Goal: Browse casually: Explore the website without a specific task or goal

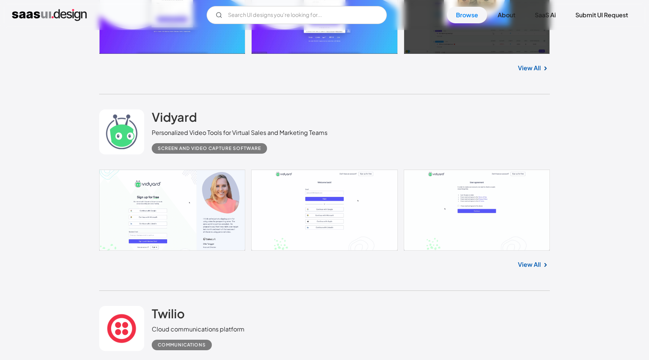
scroll to position [5764, 0]
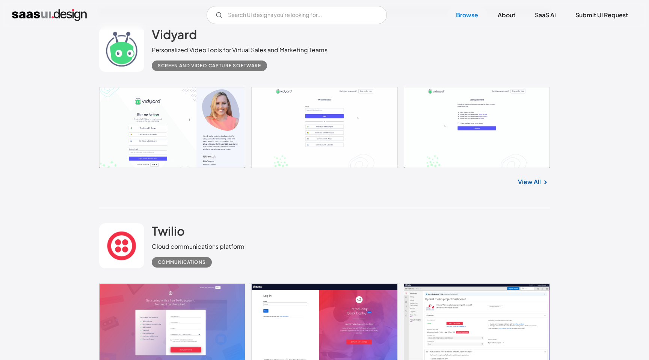
click at [541, 187] on img at bounding box center [545, 182] width 9 height 9
click at [530, 186] on link "View All" at bounding box center [529, 181] width 23 height 9
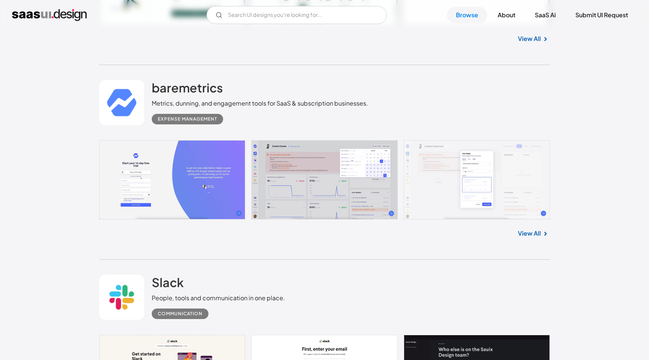
scroll to position [6347, 0]
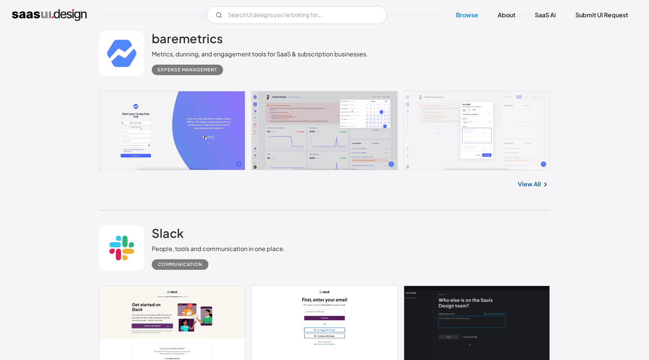
click at [534, 188] on link "View All" at bounding box center [529, 183] width 23 height 9
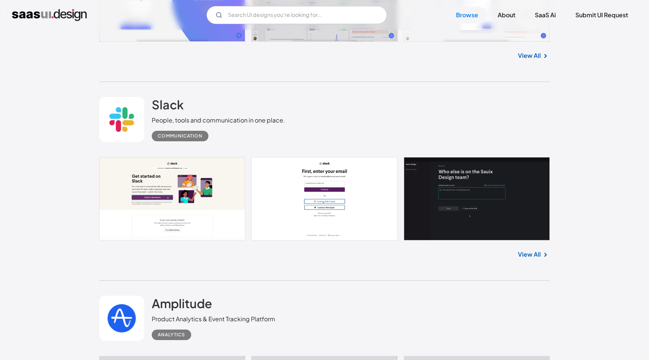
scroll to position [6475, 0]
click at [520, 255] on div "View All" at bounding box center [324, 253] width 450 height 25
click at [526, 259] on link "View All" at bounding box center [529, 254] width 23 height 9
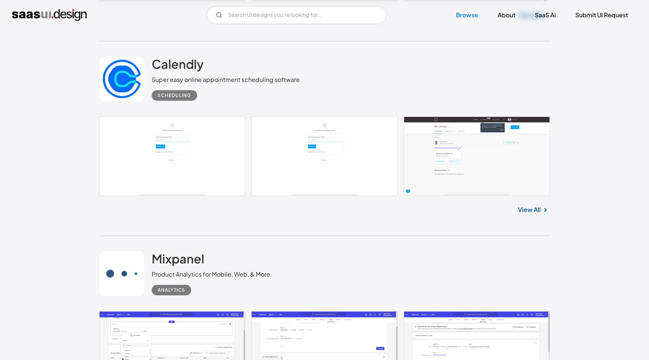
scroll to position [6914, 0]
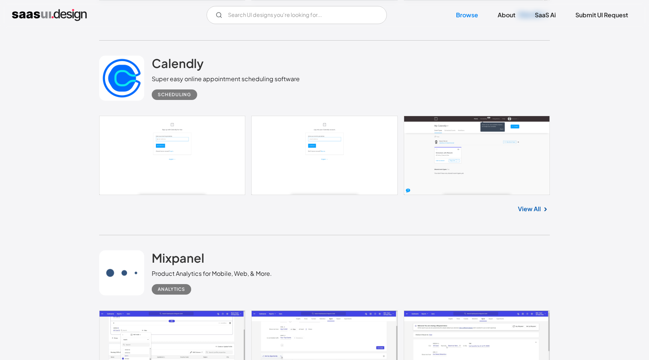
click at [536, 212] on link "View All" at bounding box center [529, 208] width 23 height 9
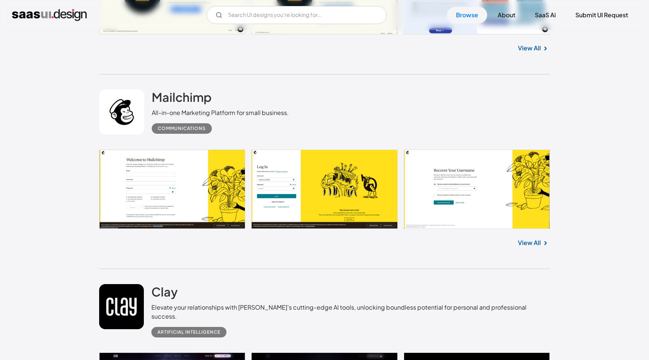
scroll to position [7453, 0]
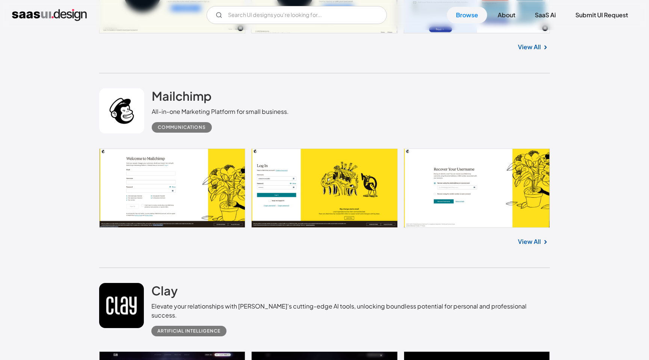
click at [525, 246] on link "View All" at bounding box center [529, 241] width 23 height 9
click at [534, 246] on link "View All" at bounding box center [529, 241] width 23 height 9
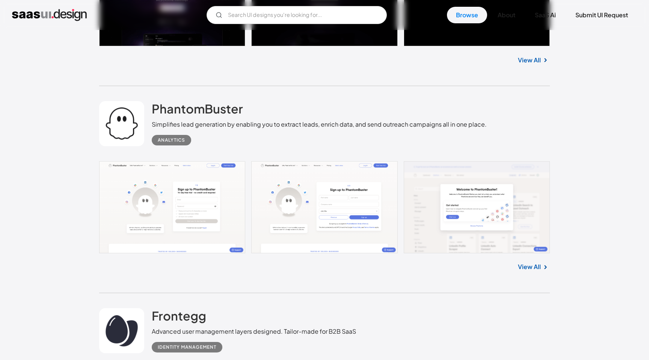
scroll to position [7856, 0]
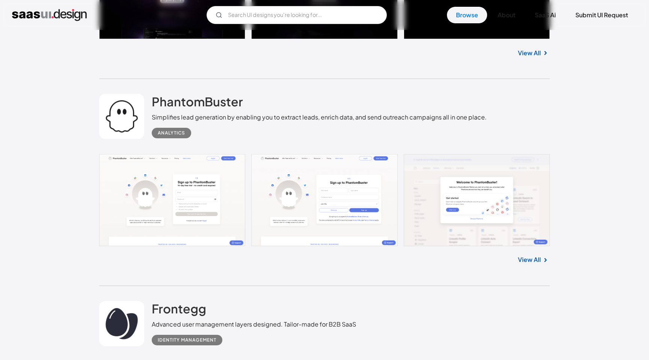
click at [528, 265] on div "View All" at bounding box center [324, 258] width 450 height 25
click at [527, 259] on link "View All" at bounding box center [529, 259] width 23 height 9
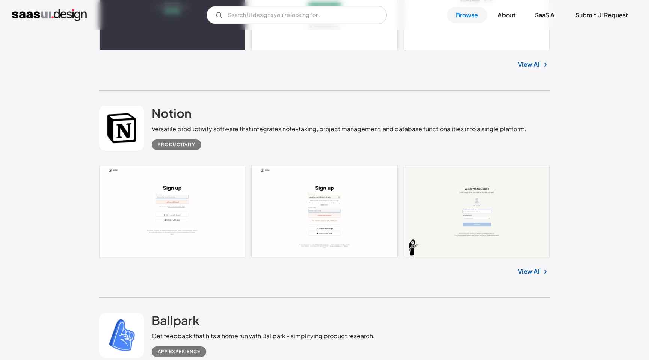
scroll to position [10263, 0]
click at [527, 270] on link "View All" at bounding box center [529, 270] width 23 height 9
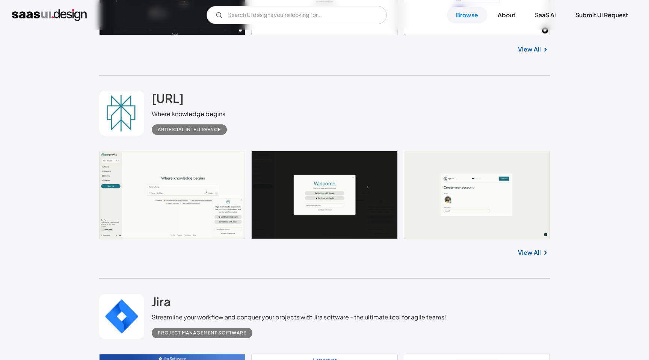
scroll to position [14462, 0]
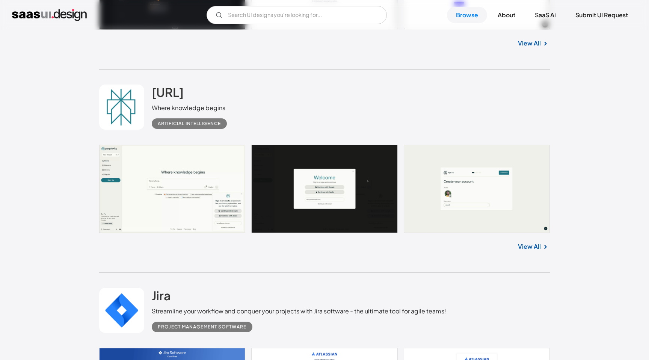
click at [531, 248] on link "View All" at bounding box center [529, 246] width 23 height 9
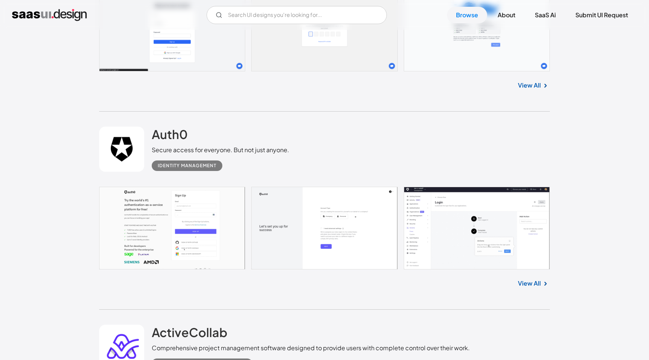
scroll to position [15646, 0]
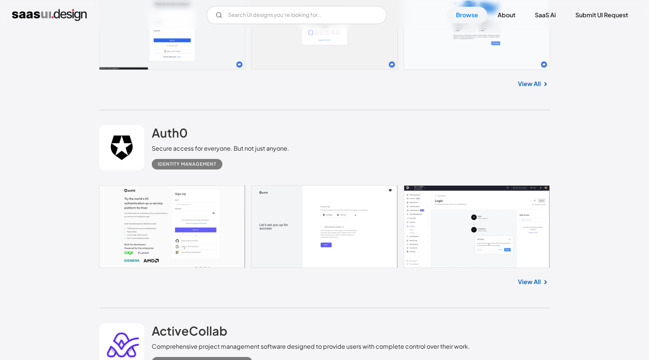
click at [165, 235] on link at bounding box center [324, 226] width 450 height 83
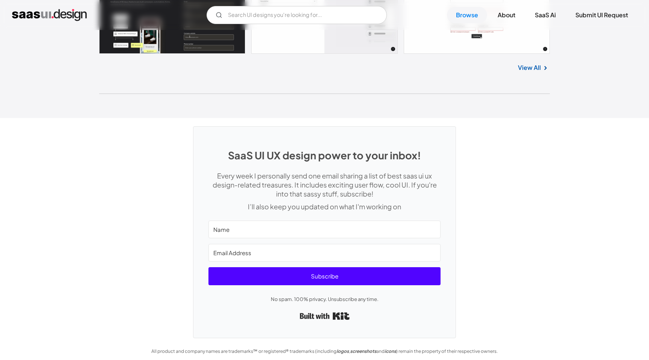
scroll to position [20077, 0]
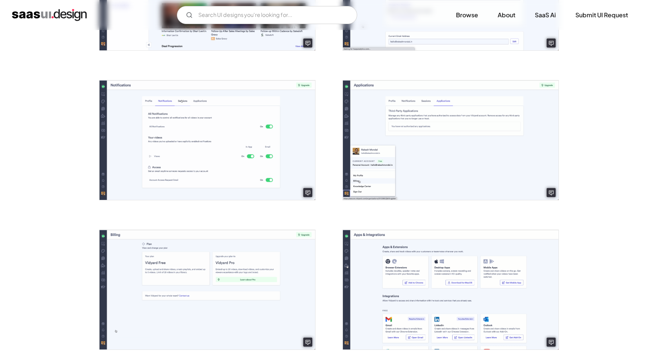
scroll to position [1699, 0]
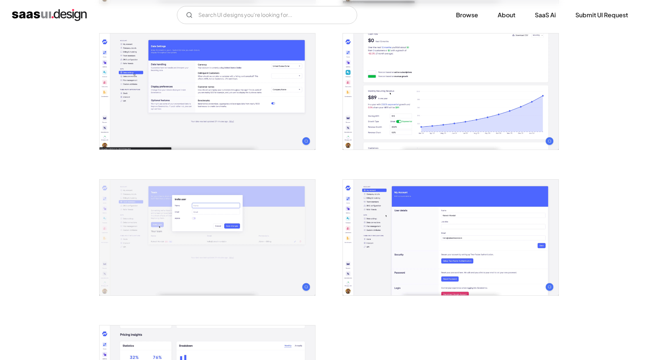
scroll to position [1173, 0]
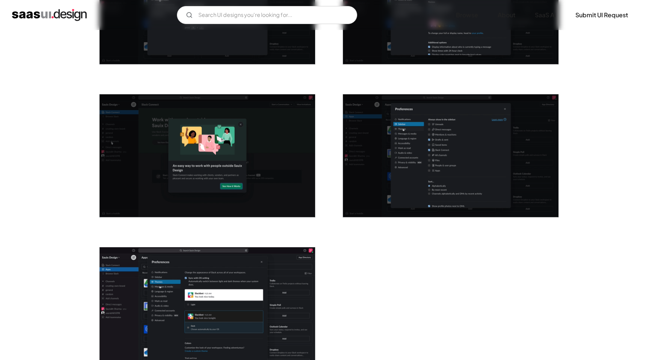
scroll to position [1762, 0]
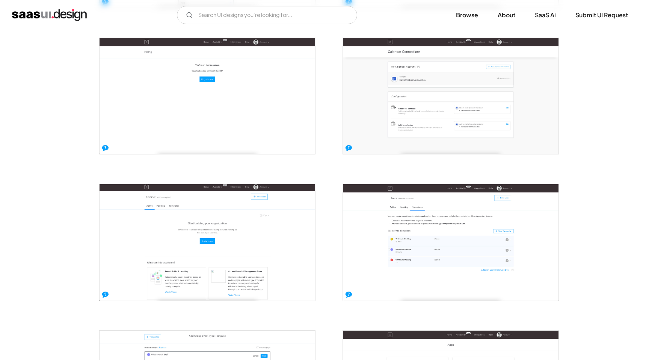
scroll to position [1321, 0]
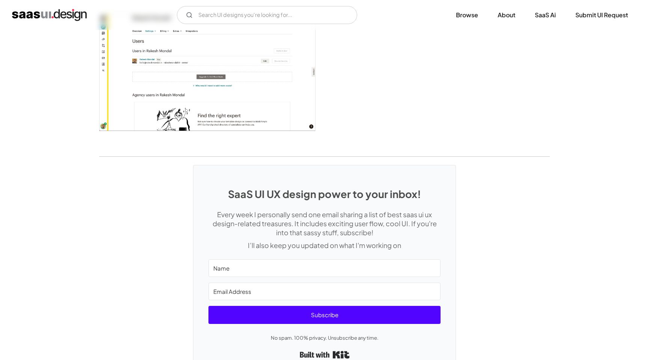
scroll to position [1957, 0]
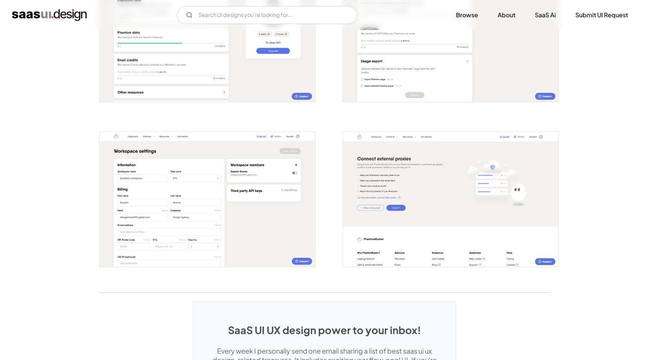
scroll to position [1540, 0]
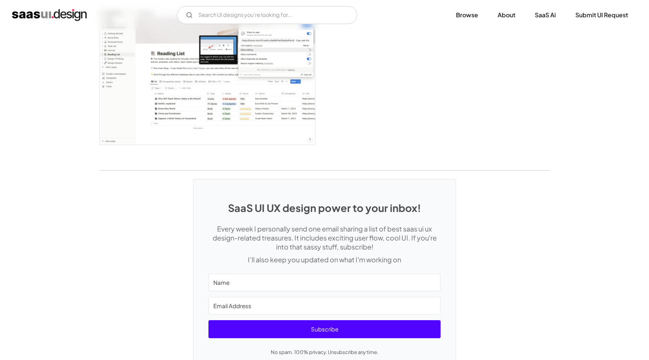
scroll to position [2198, 0]
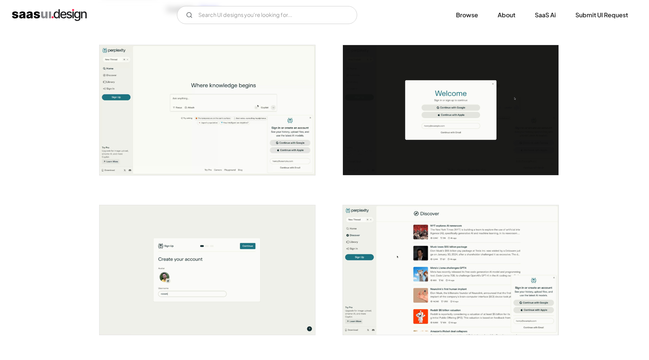
scroll to position [193, 0]
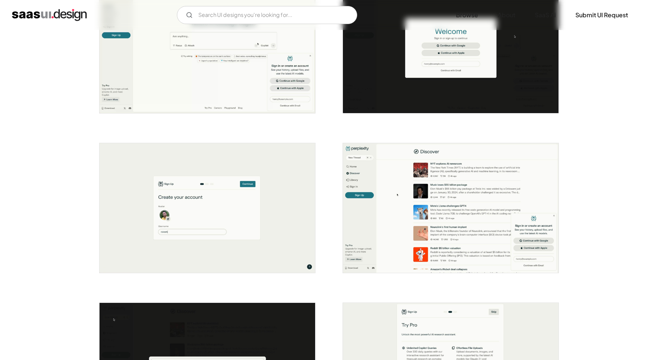
click at [244, 197] on img "open lightbox" at bounding box center [206, 208] width 215 height 130
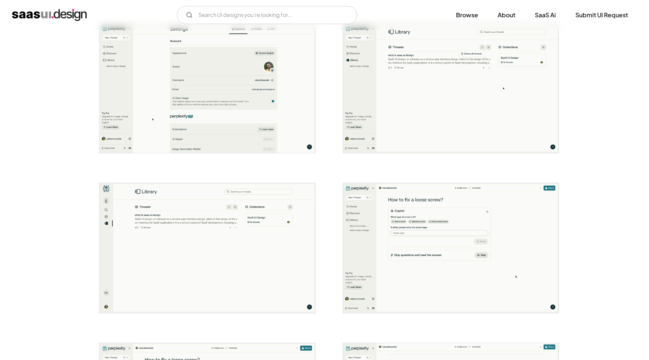
scroll to position [1112, 0]
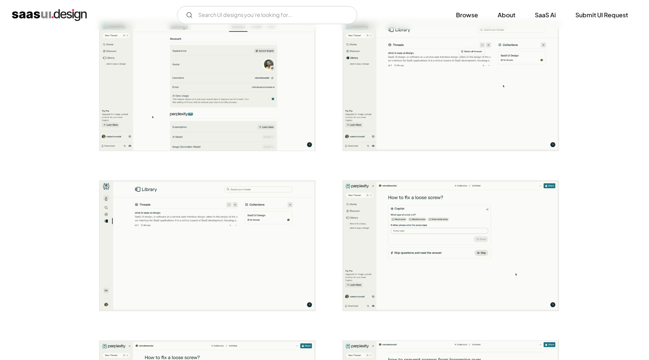
click at [271, 95] on img "open lightbox" at bounding box center [206, 86] width 215 height 130
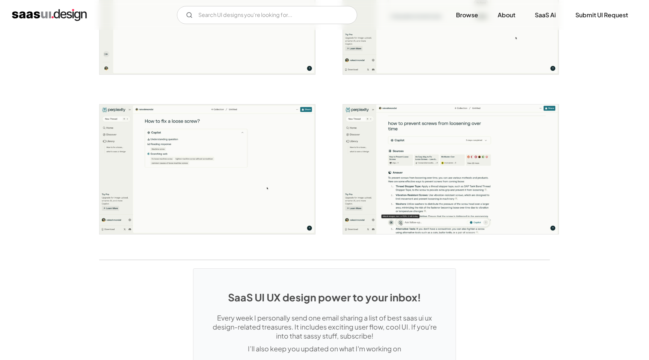
scroll to position [1493, 0]
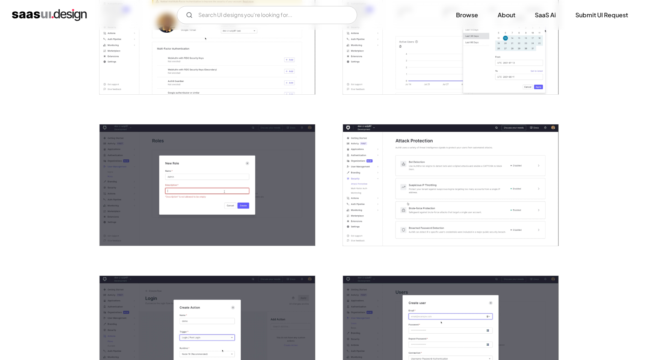
scroll to position [658, 0]
